Goal: Check status: Check status

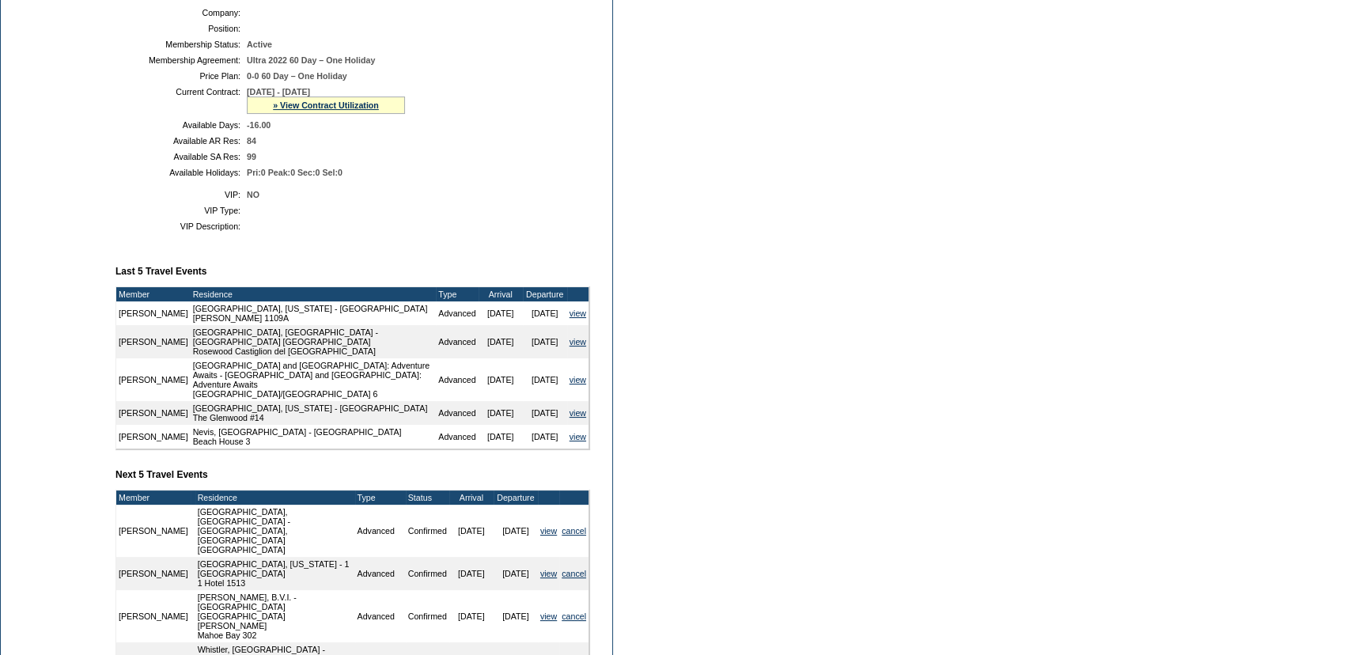
scroll to position [117, 0]
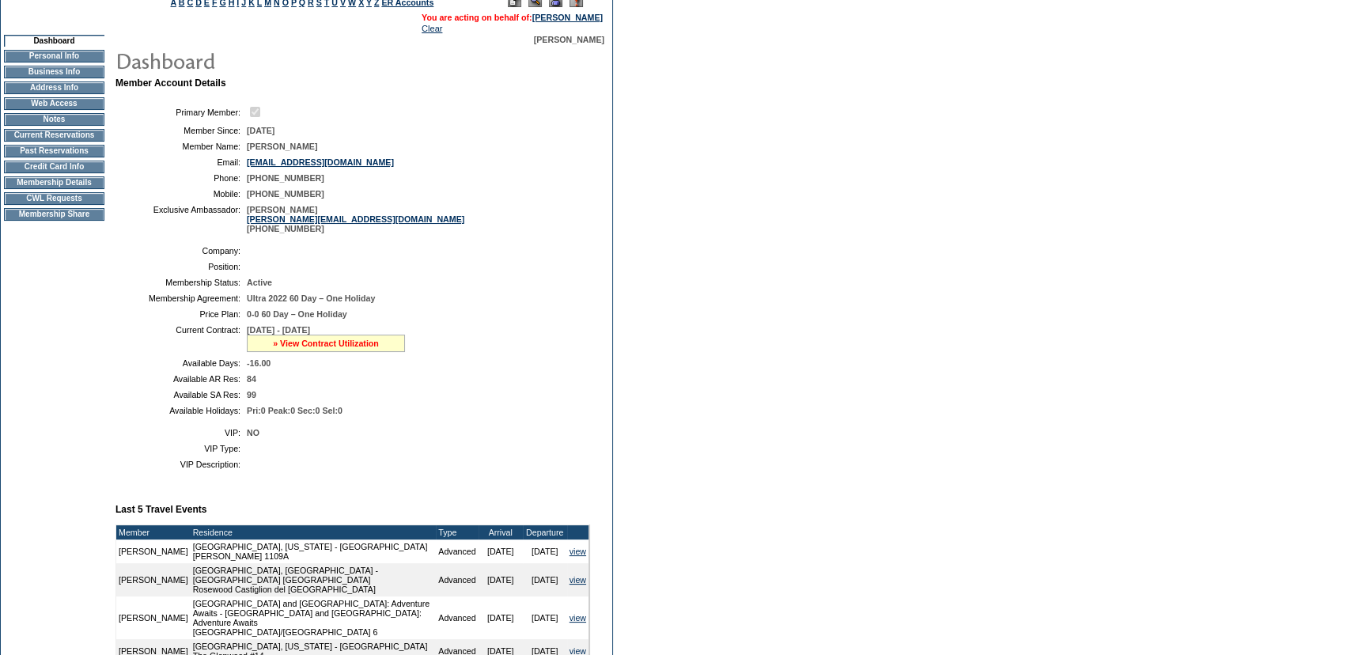
click at [348, 348] on link "» View Contract Utilization" at bounding box center [326, 342] width 106 height 9
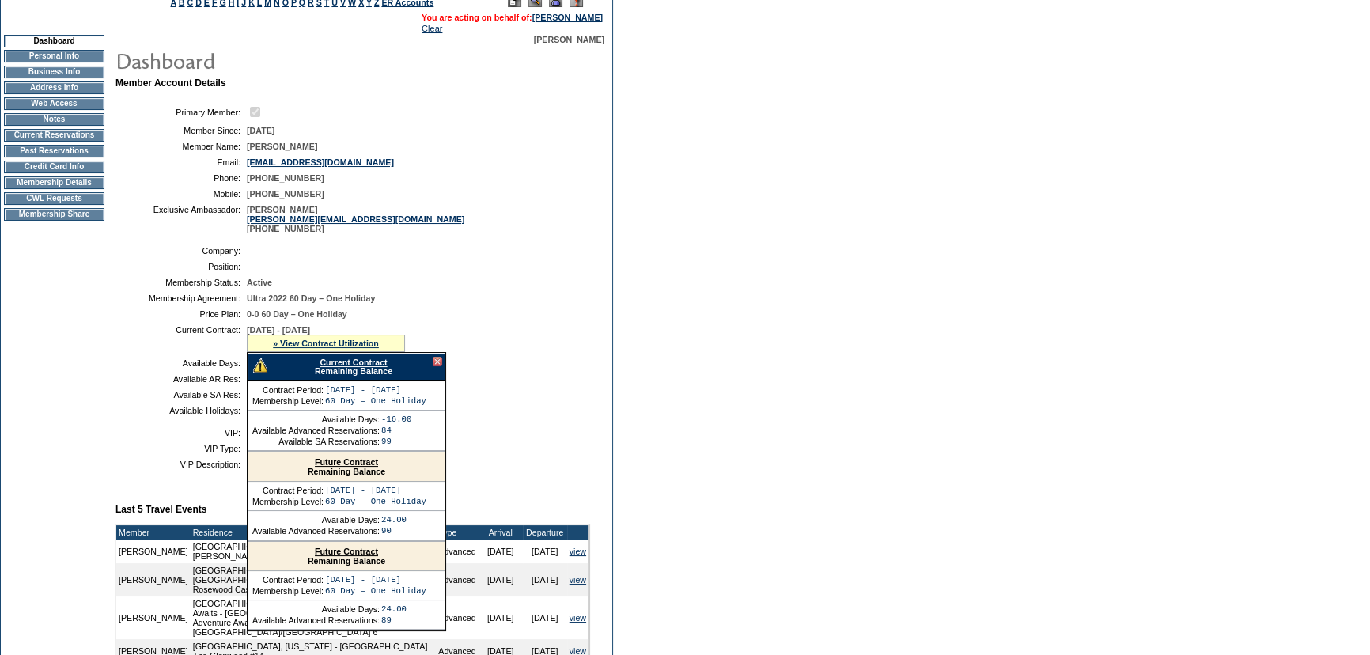
click at [353, 364] on link "Current Contract" at bounding box center [352, 361] width 67 height 9
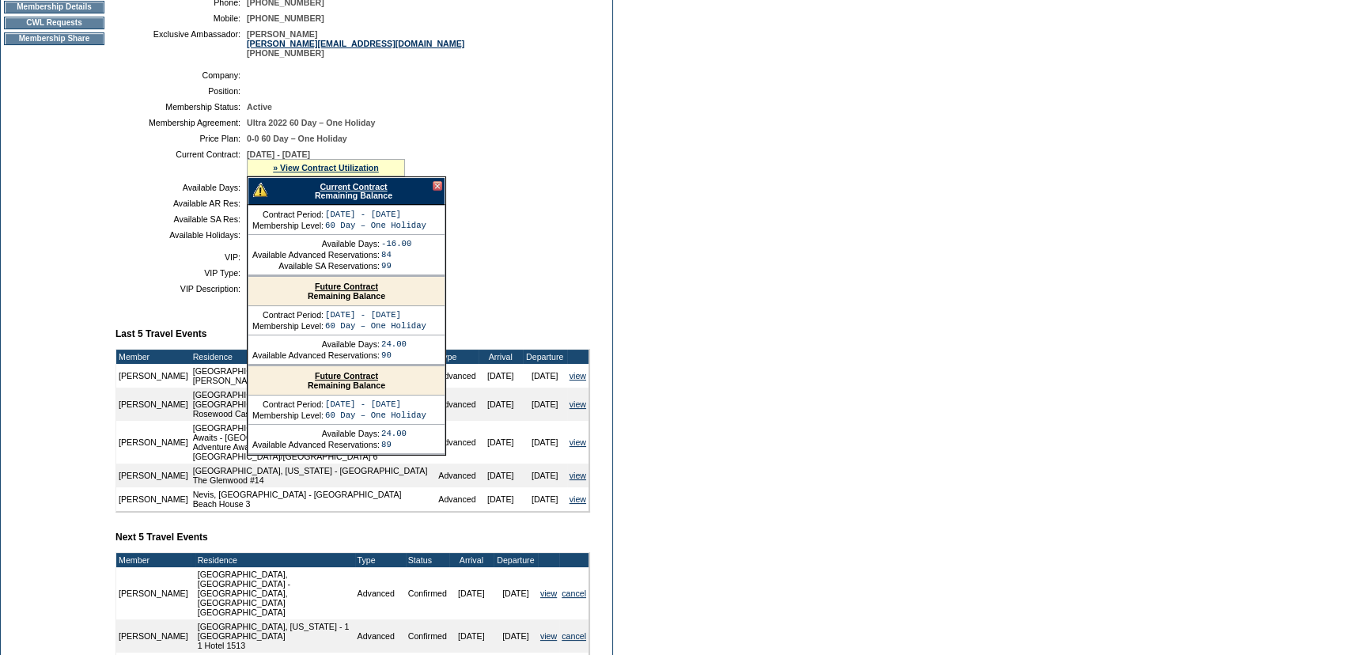
scroll to position [287, 0]
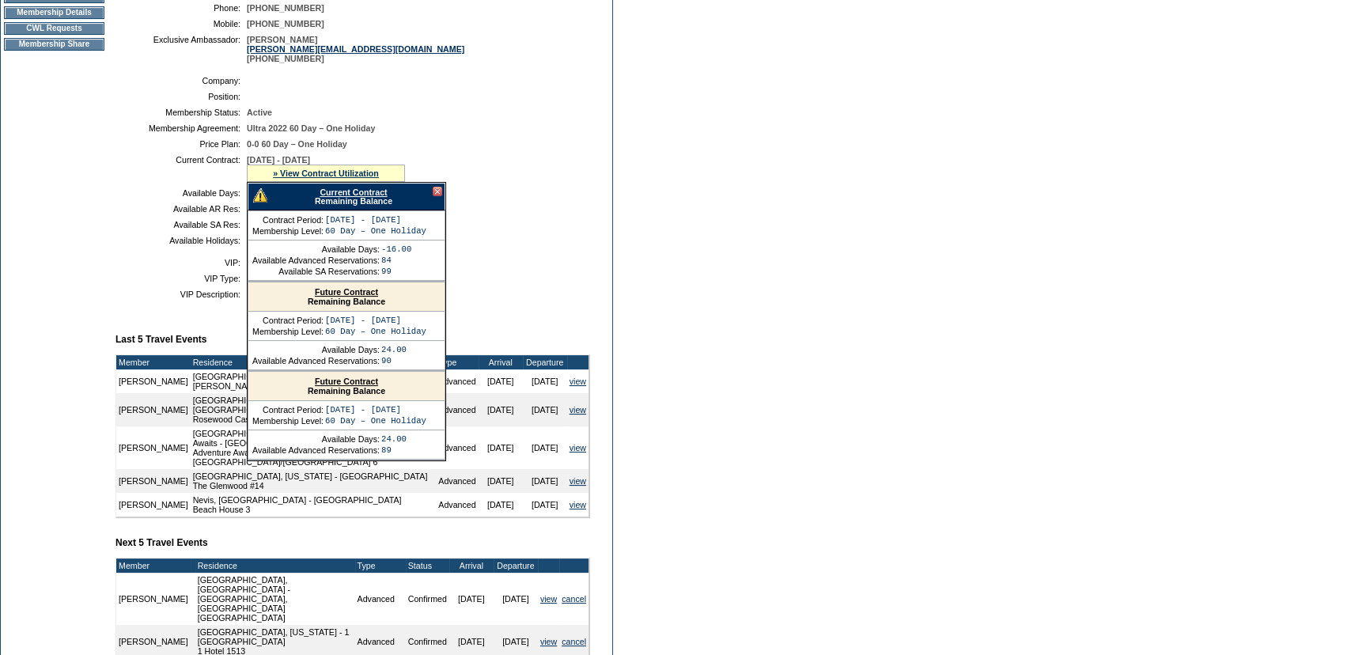
click at [362, 198] on div "Current Contract Remaining Balance" at bounding box center [347, 197] width 198 height 28
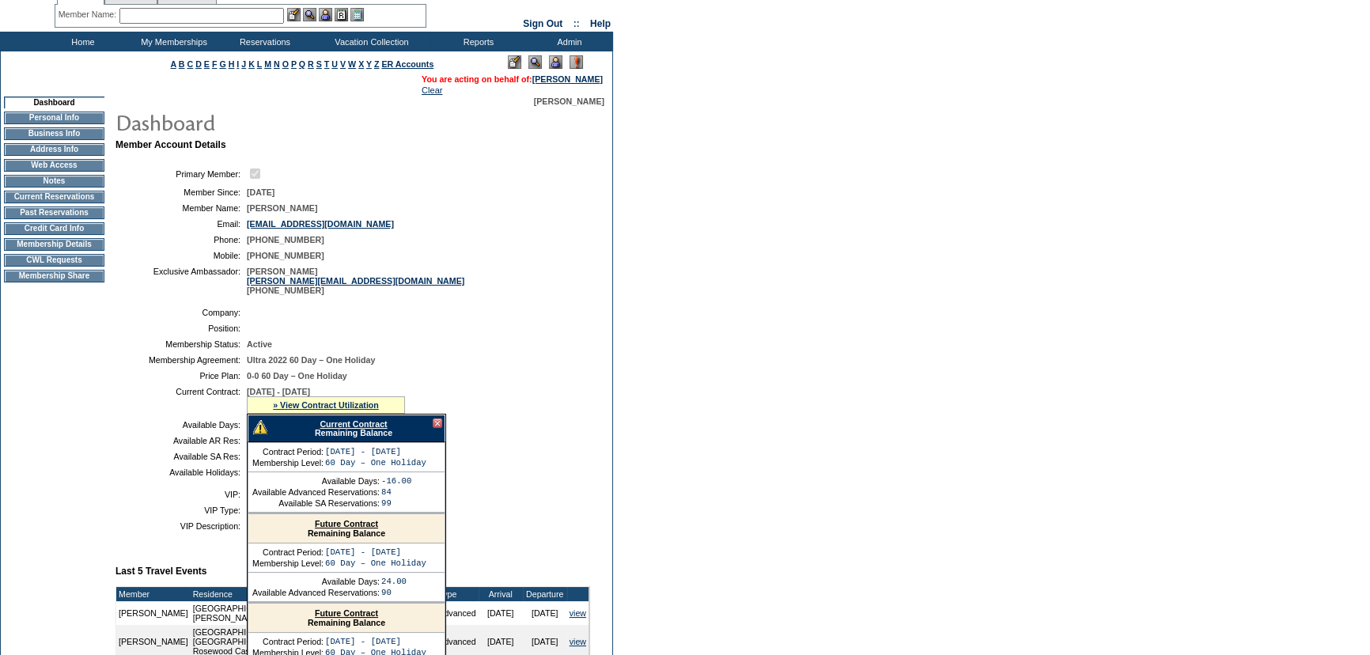
scroll to position [0, 0]
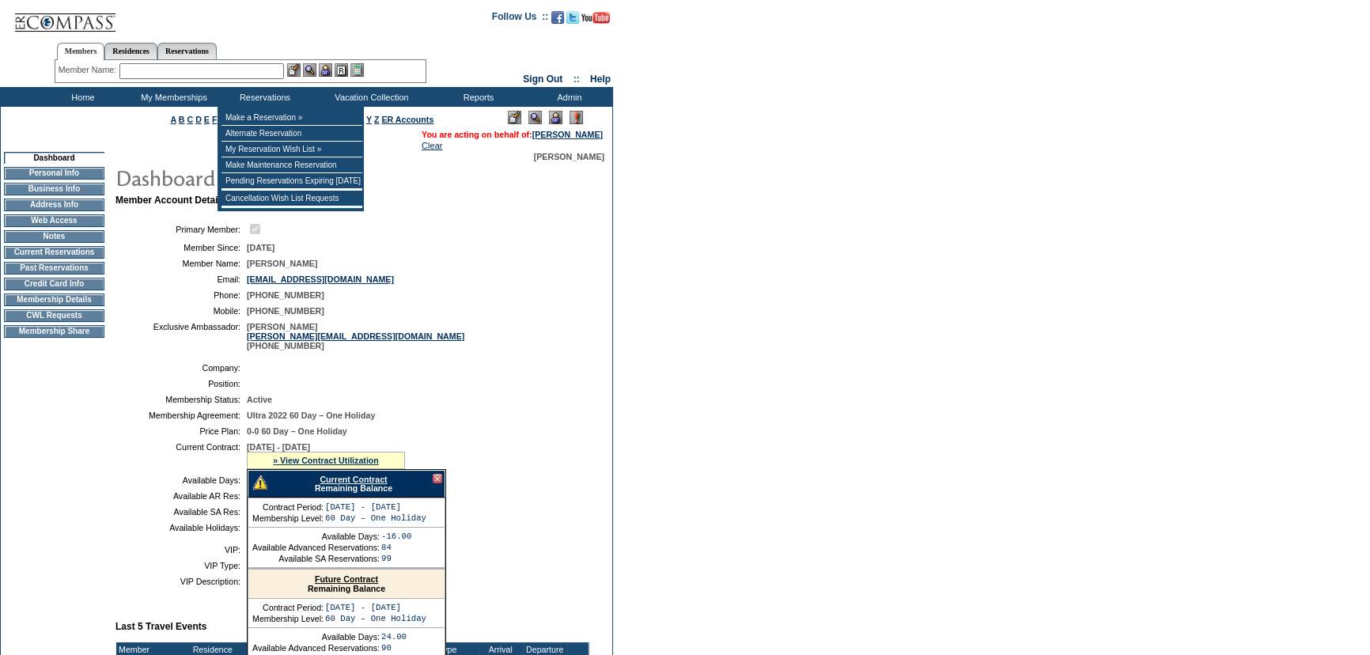
click at [280, 71] on input "text" at bounding box center [201, 71] width 164 height 16
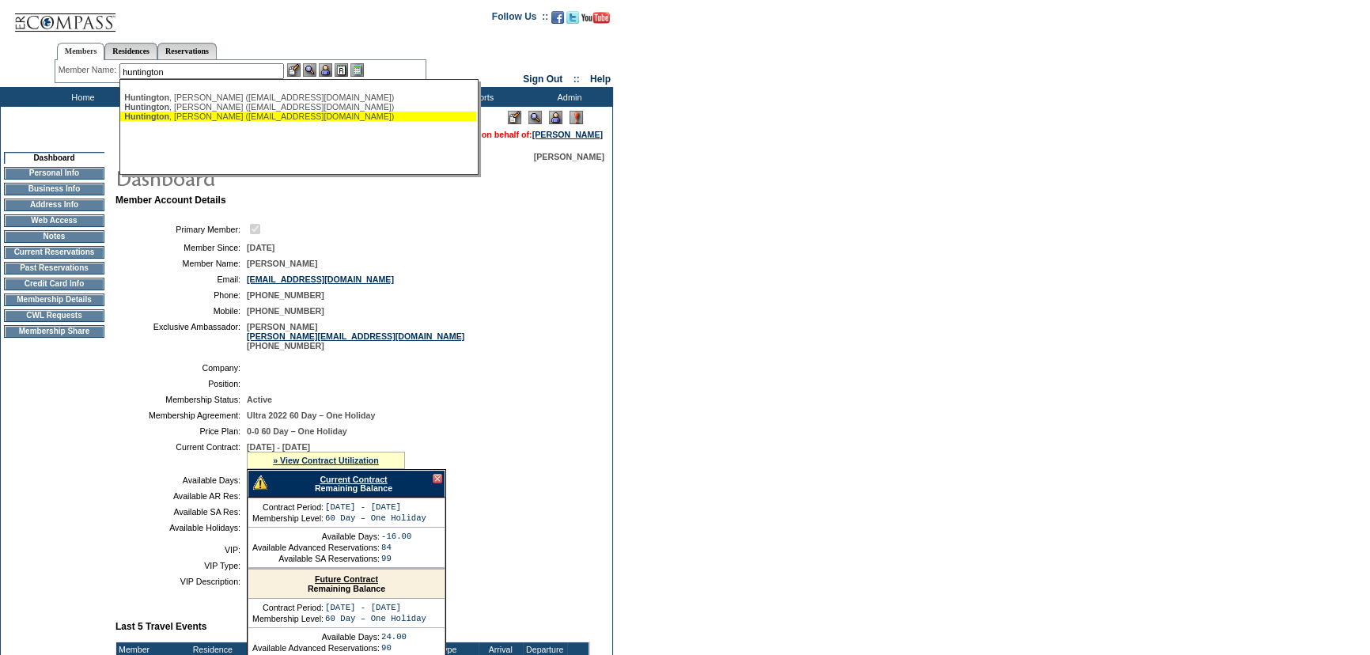
click at [254, 122] on ul "[PERSON_NAME] ([EMAIL_ADDRESS][DOMAIN_NAME]) [PERSON_NAME] ([EMAIL_ADDRESS][DOM…" at bounding box center [298, 107] width 356 height 36
click at [265, 115] on div "[PERSON_NAME] ([EMAIL_ADDRESS][DOMAIN_NAME])" at bounding box center [298, 115] width 348 height 9
type input "[PERSON_NAME] ([EMAIL_ADDRESS][DOMAIN_NAME])"
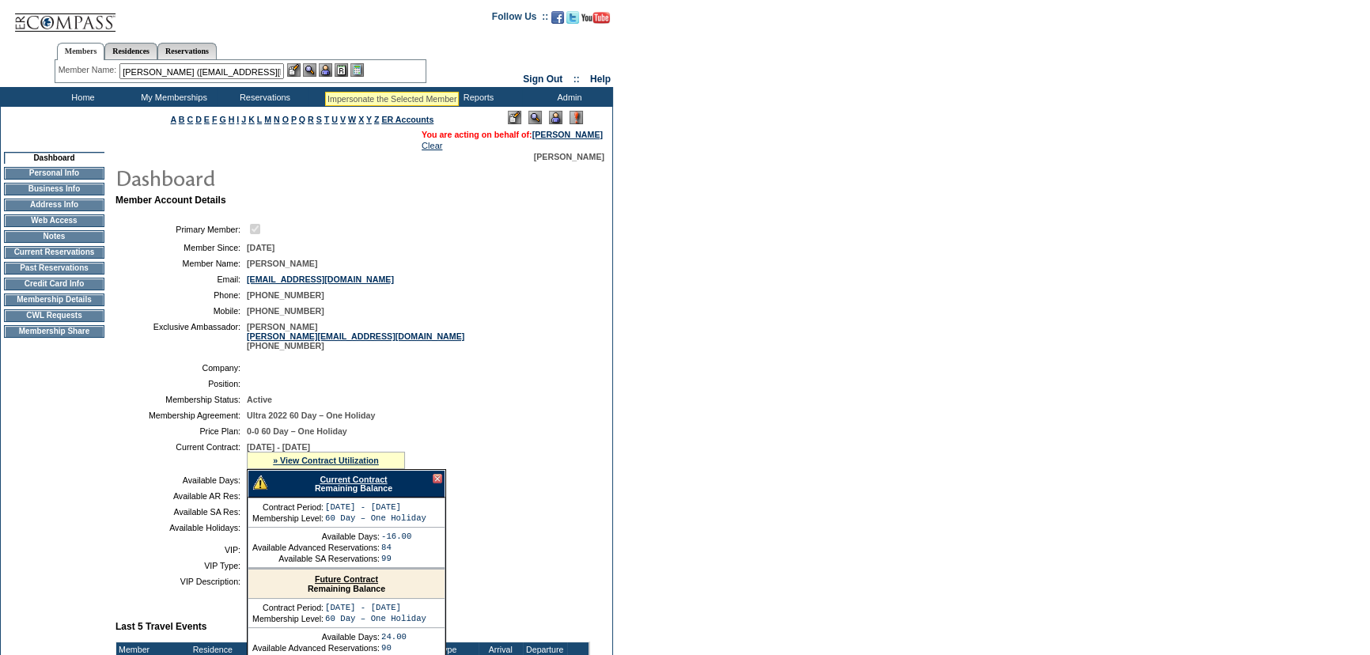
click at [332, 63] on img at bounding box center [325, 69] width 13 height 13
click at [314, 66] on img at bounding box center [309, 69] width 13 height 13
